Goal: Check status

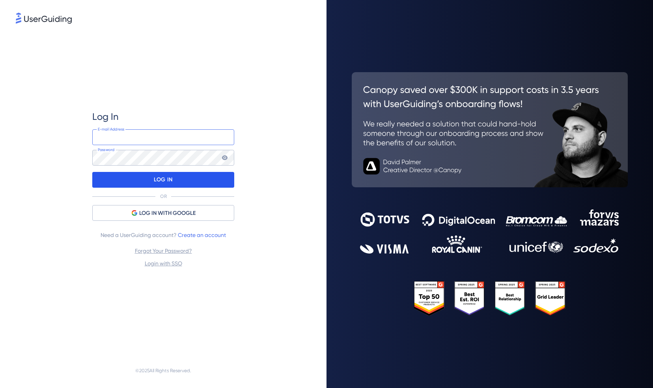
type input "[PERSON_NAME][EMAIL_ADDRESS][PERSON_NAME][DOMAIN_NAME]"
click at [173, 181] on div "LOG IN" at bounding box center [163, 180] width 142 height 16
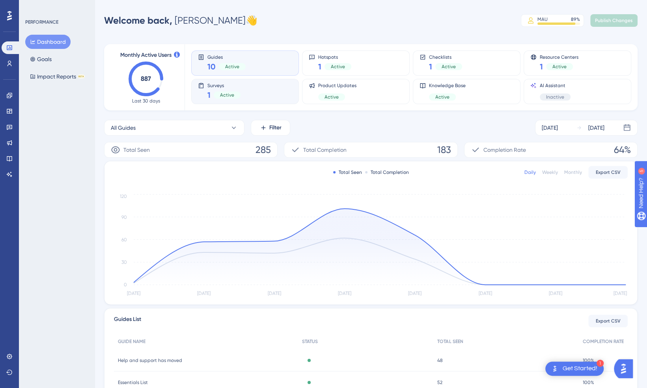
click at [221, 99] on div "1 Active" at bounding box center [223, 94] width 33 height 11
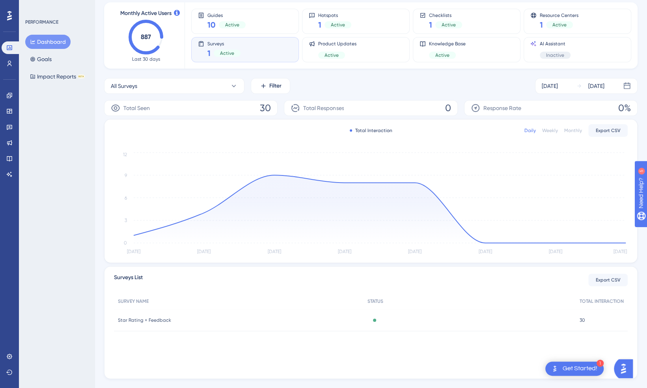
scroll to position [58, 0]
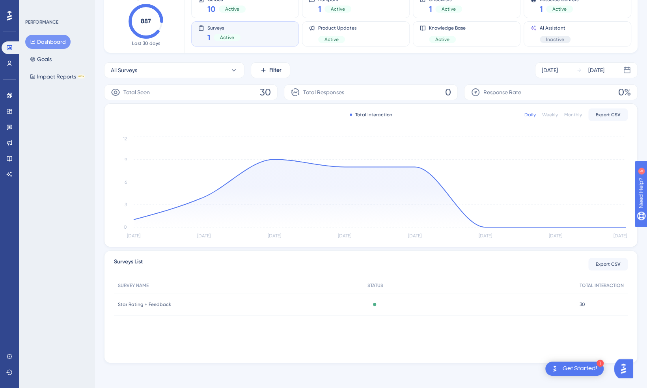
click at [146, 304] on span "Star Rating + Feedback" at bounding box center [144, 304] width 53 height 6
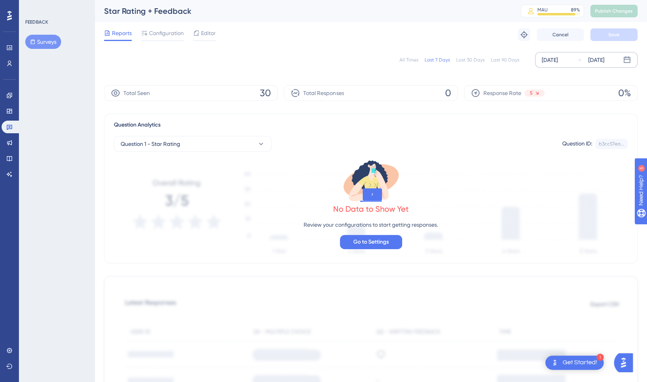
click at [550, 56] on div "[DATE]" at bounding box center [550, 59] width 16 height 9
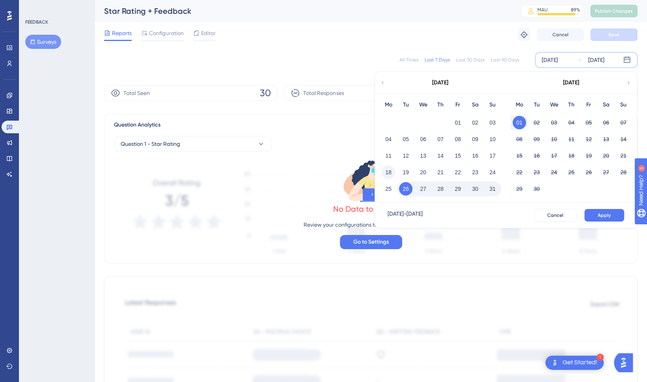
click at [385, 174] on button "18" at bounding box center [388, 172] width 13 height 13
click at [602, 212] on span "Apply" at bounding box center [604, 215] width 13 height 6
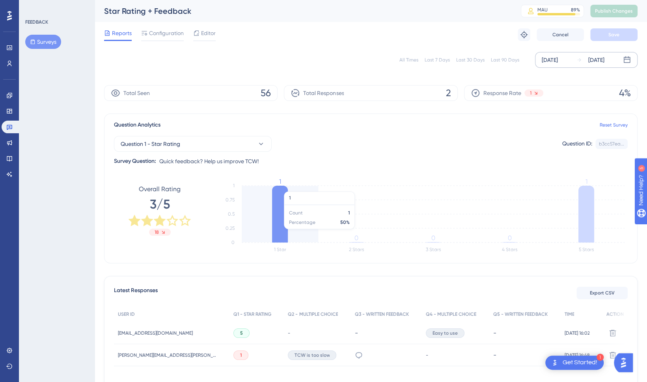
click at [283, 233] on icon at bounding box center [280, 214] width 16 height 57
